Goal: Book appointment/travel/reservation

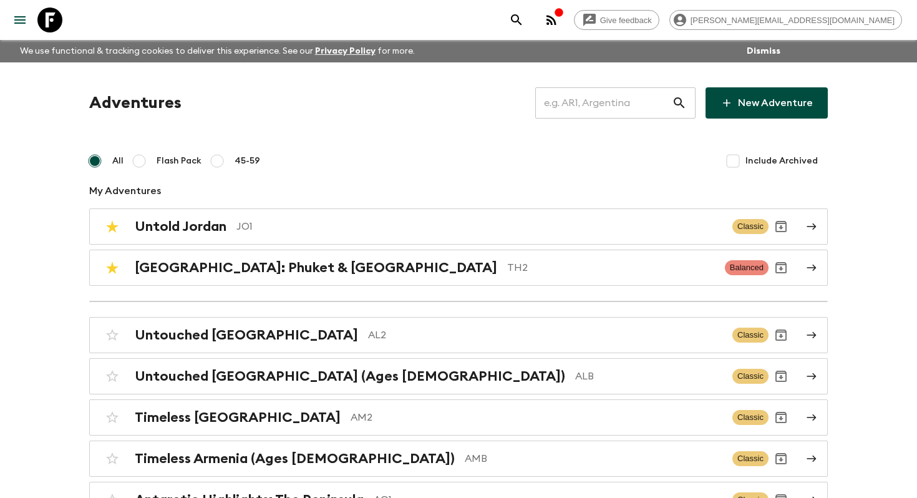
scroll to position [3626, 0]
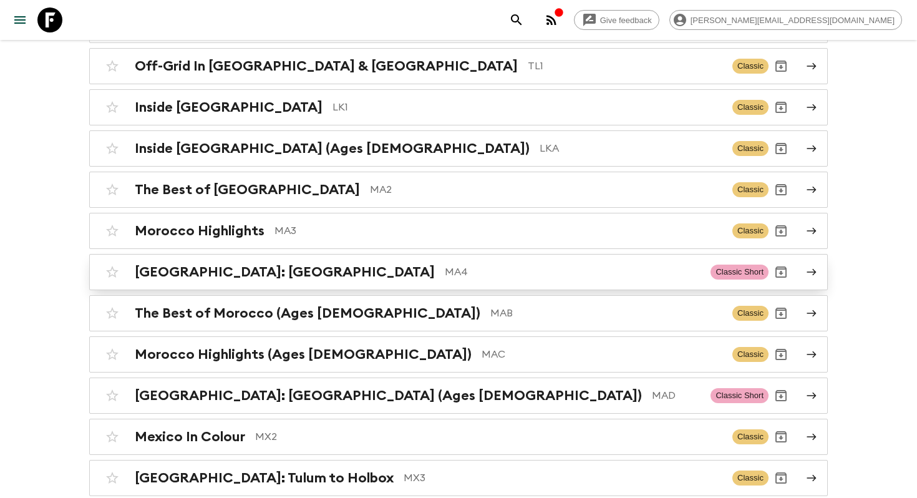
click at [445, 264] on p "MA4" at bounding box center [573, 271] width 256 height 15
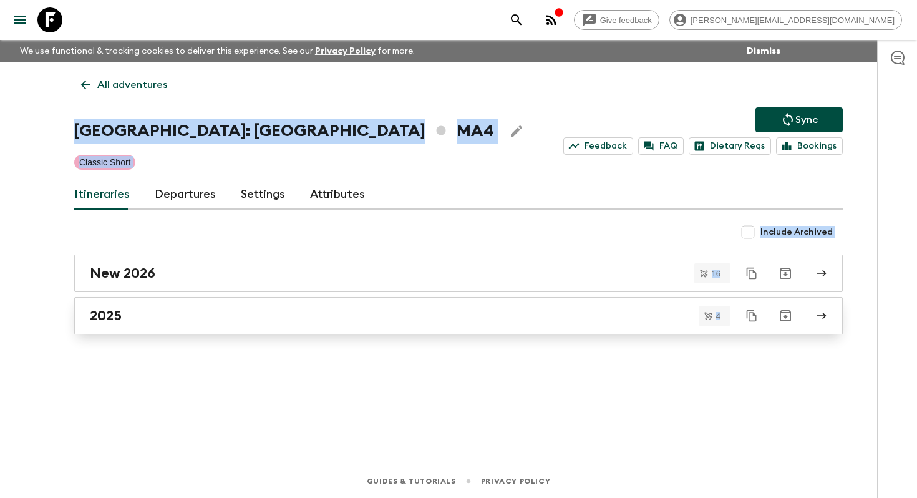
click at [258, 321] on div "2025" at bounding box center [447, 316] width 714 height 16
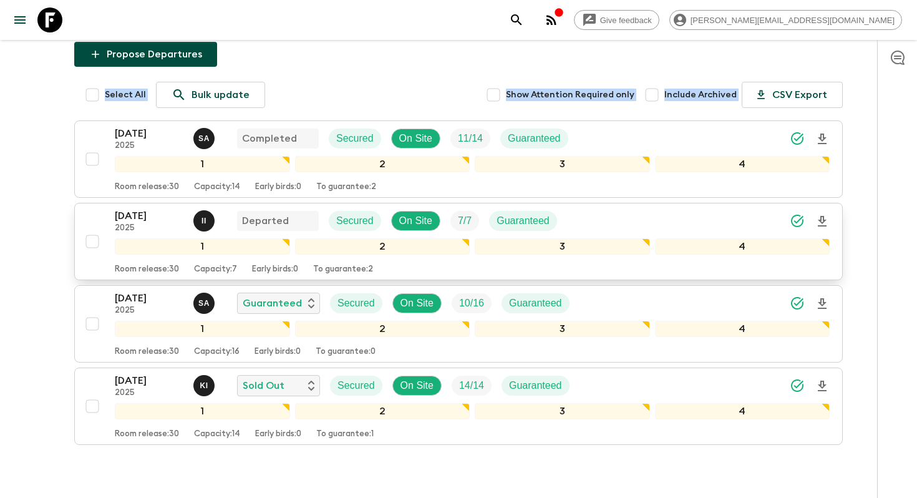
scroll to position [206, 0]
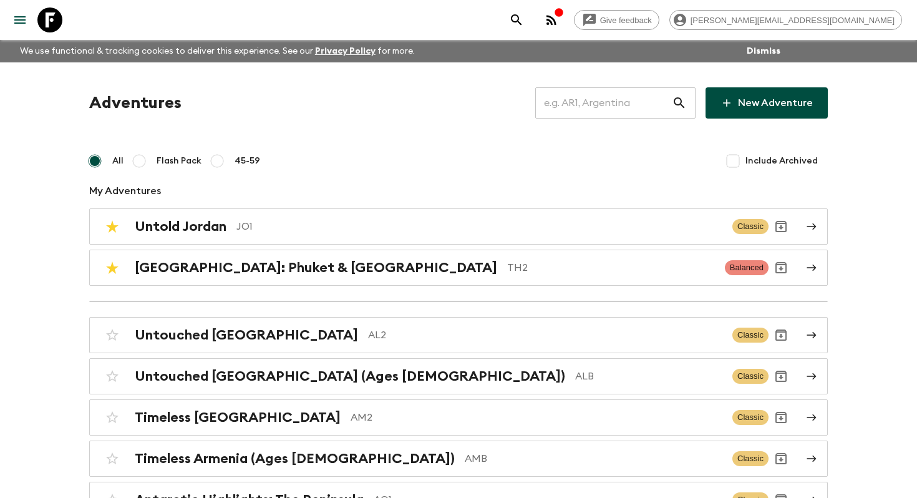
scroll to position [3626, 0]
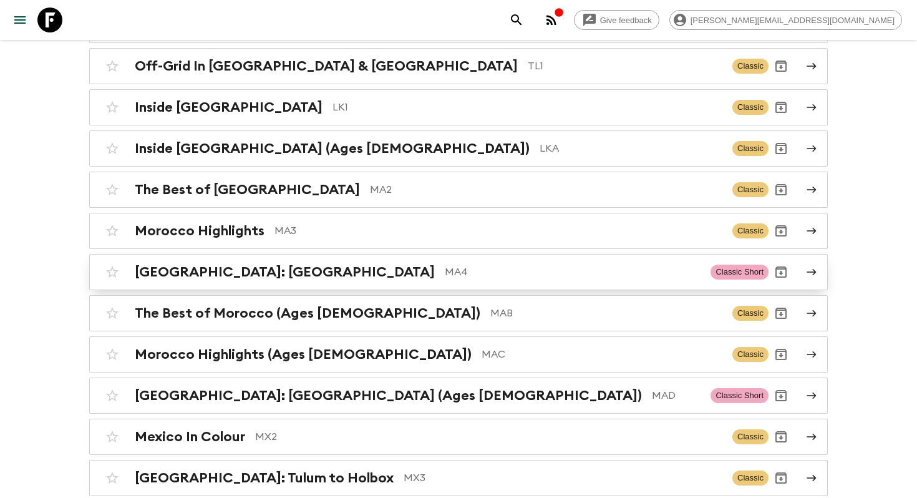
click at [384, 259] on div "[GEOGRAPHIC_DATA]: [GEOGRAPHIC_DATA] MA4 Classic Short" at bounding box center [434, 271] width 669 height 25
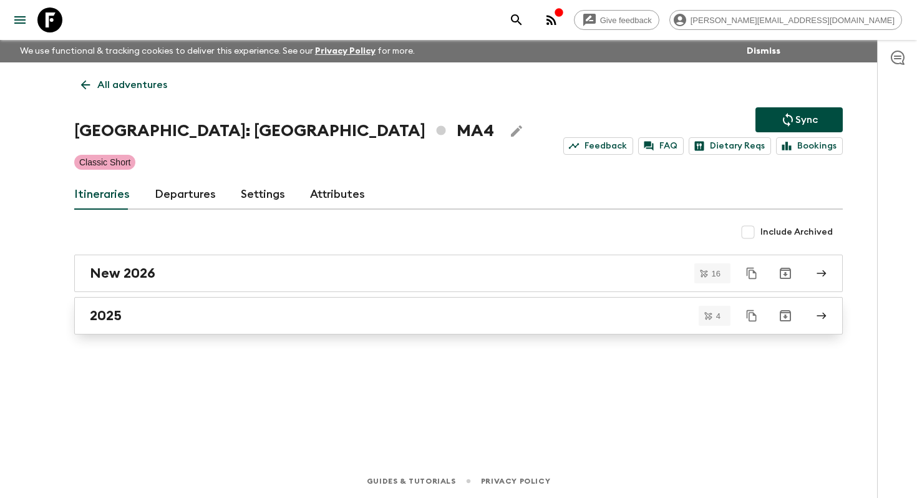
click at [272, 304] on link "2025" at bounding box center [458, 315] width 769 height 37
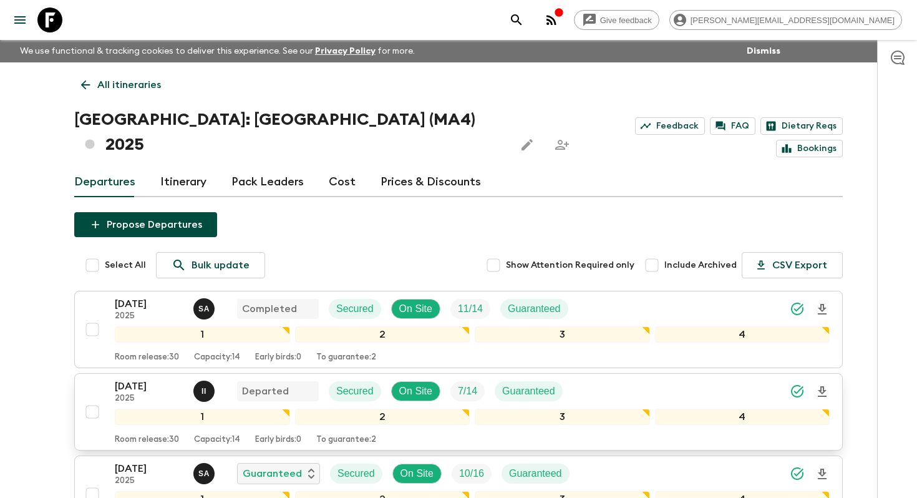
scroll to position [206, 0]
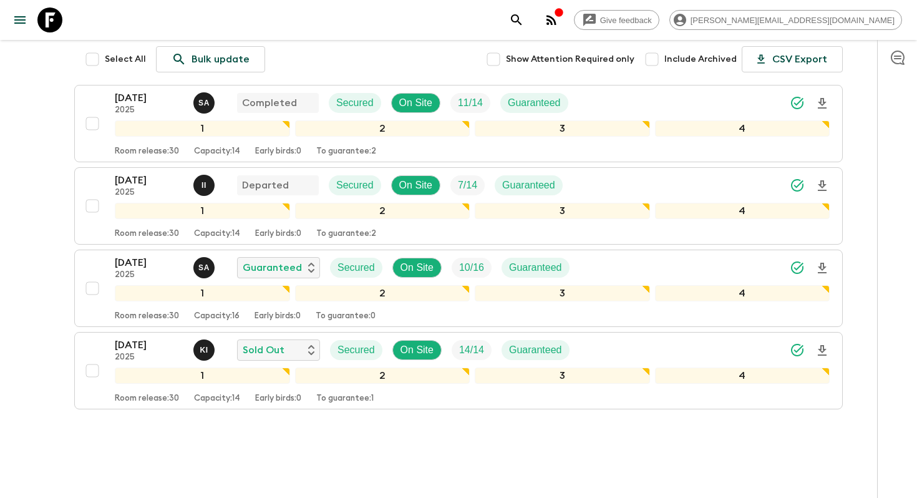
click at [46, 352] on div "Give feedback helena.b@flashpack.com We use functional & tracking cookies to de…" at bounding box center [458, 158] width 917 height 729
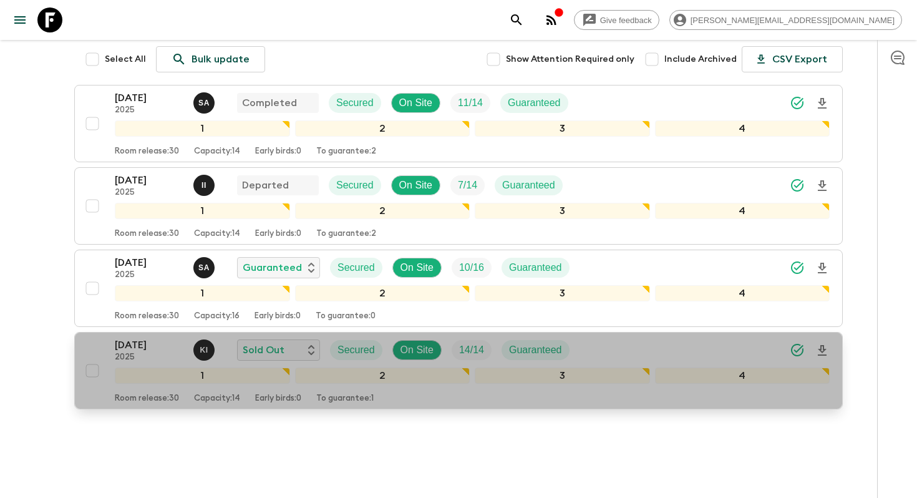
click at [132, 337] on p "[DATE]" at bounding box center [149, 344] width 69 height 15
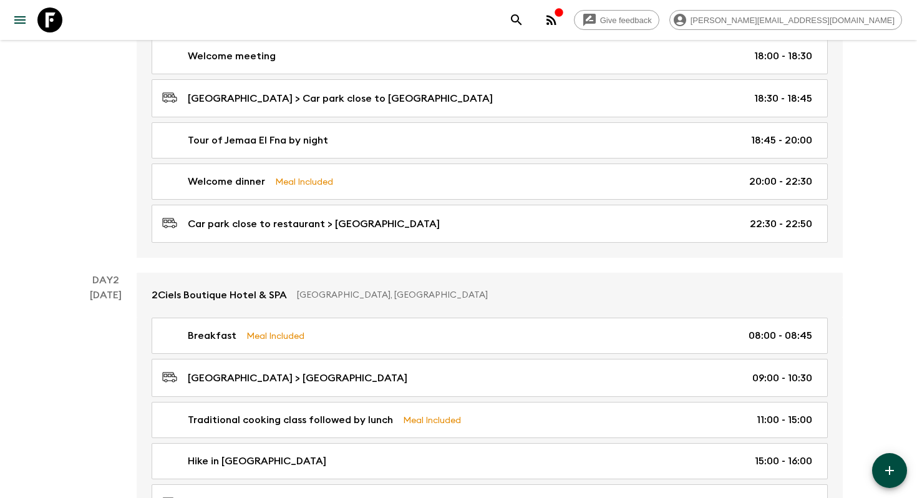
scroll to position [382, 0]
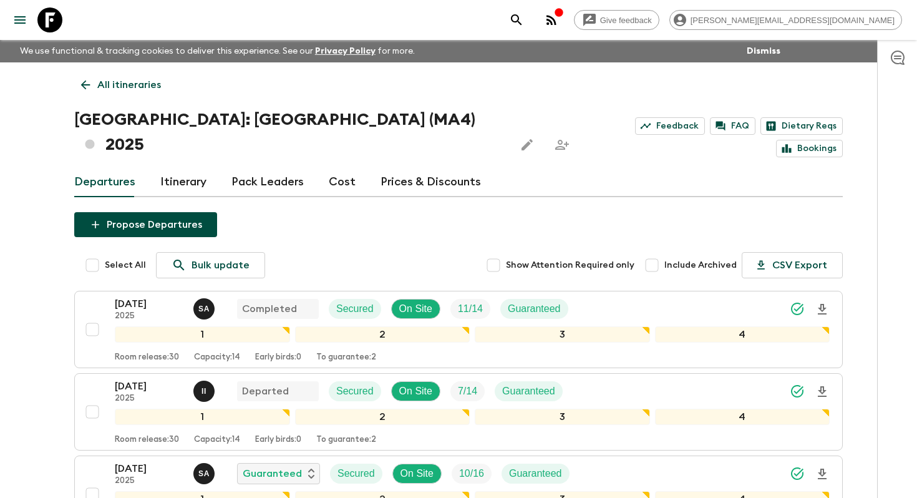
scroll to position [206, 0]
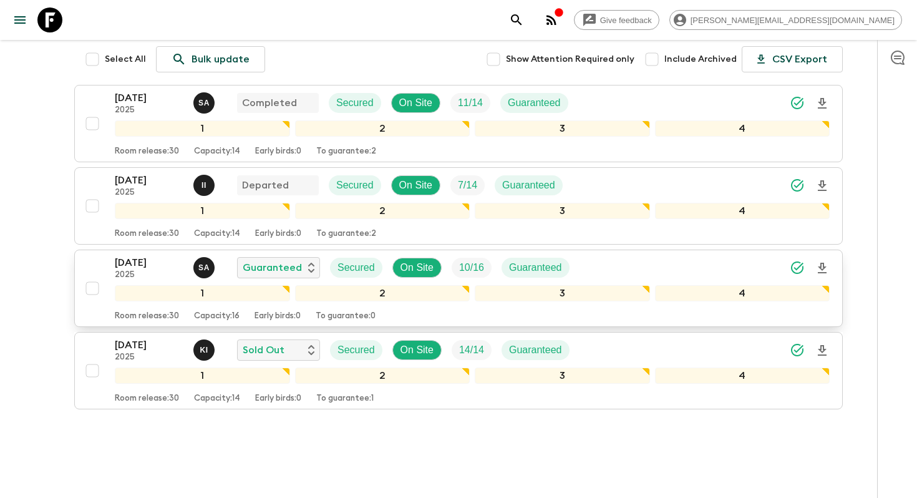
click at [144, 255] on p "[DATE]" at bounding box center [149, 262] width 69 height 15
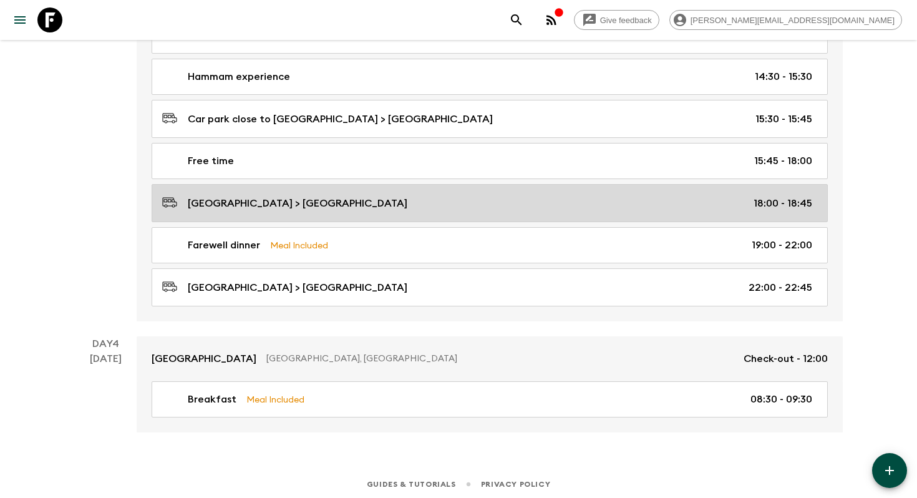
scroll to position [536, 0]
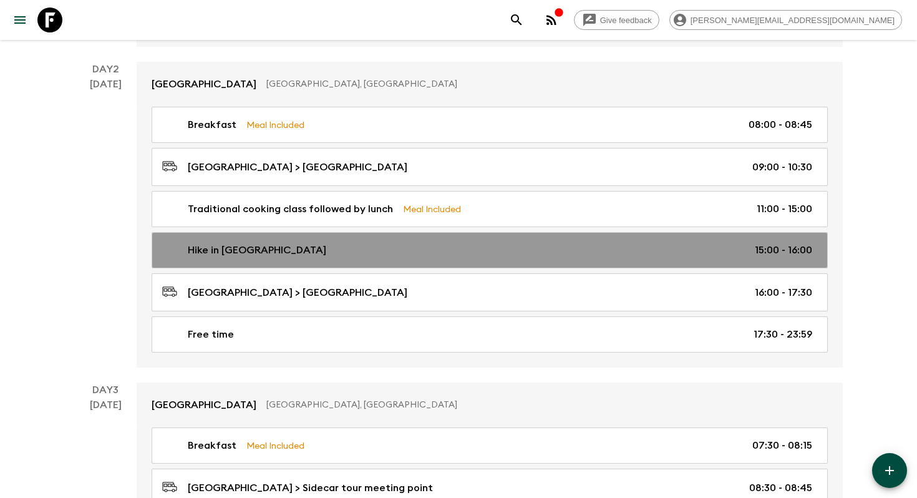
click at [253, 256] on p "Hike in Imlil Valley" at bounding box center [257, 250] width 138 height 15
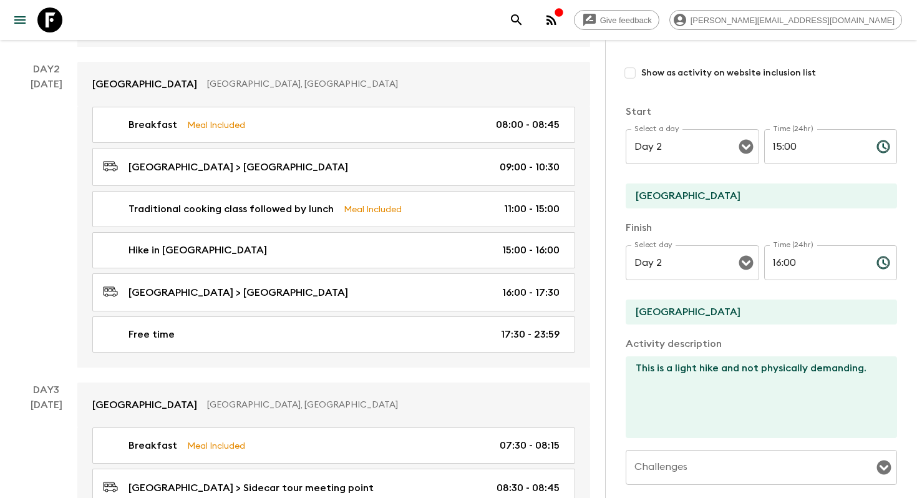
scroll to position [138, 0]
